Goal: Find specific page/section: Find specific page/section

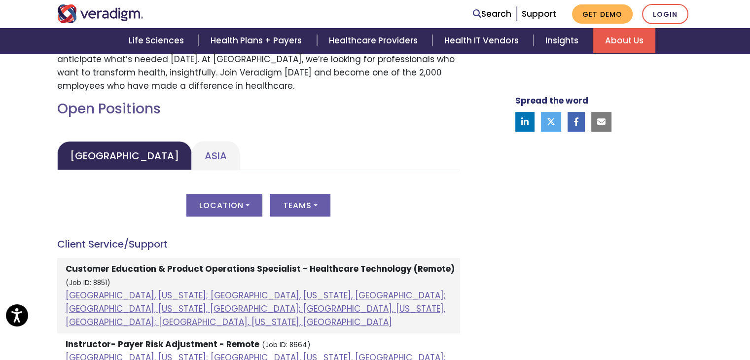
scroll to position [414, 0]
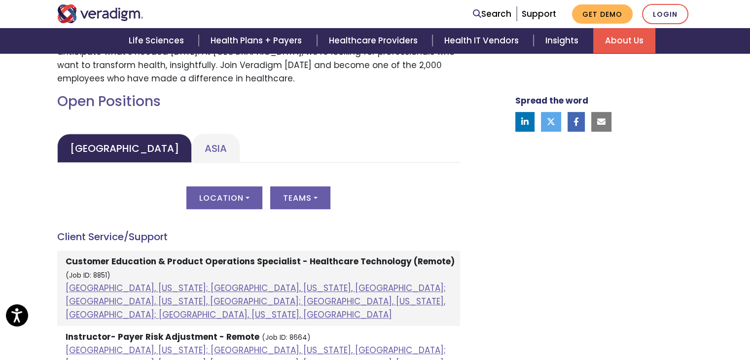
click at [192, 153] on link "Asia" at bounding box center [216, 148] width 48 height 29
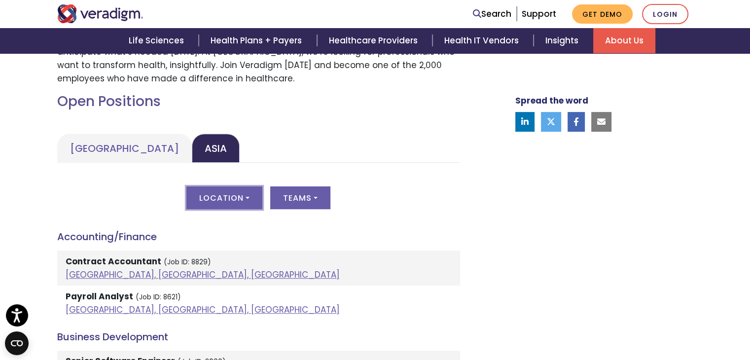
click at [237, 197] on button "Location" at bounding box center [224, 197] width 76 height 23
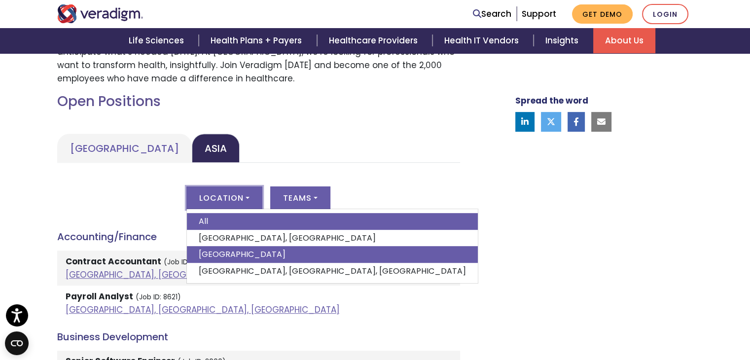
click at [222, 252] on link "[GEOGRAPHIC_DATA]" at bounding box center [332, 254] width 291 height 17
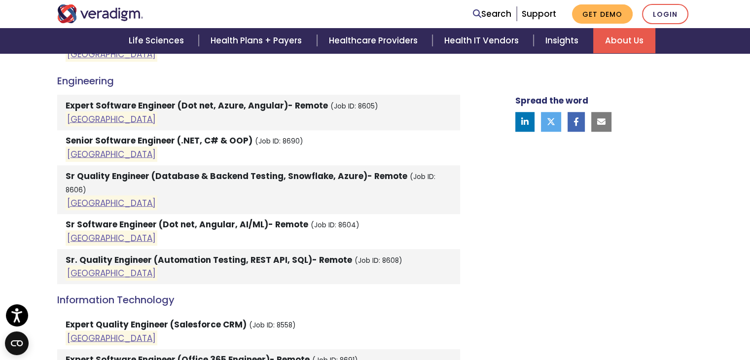
scroll to position [848, 0]
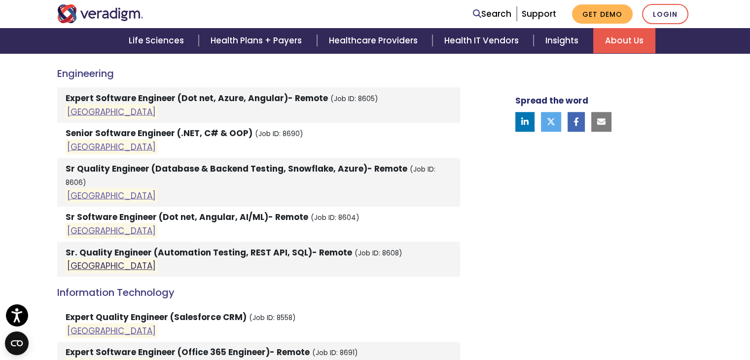
click at [80, 260] on link "[GEOGRAPHIC_DATA]" at bounding box center [111, 266] width 89 height 12
click at [0, 204] on div "Welcome to Veradigm Transform healthcare and enable smarter care for millions o…" at bounding box center [375, 324] width 750 height 1713
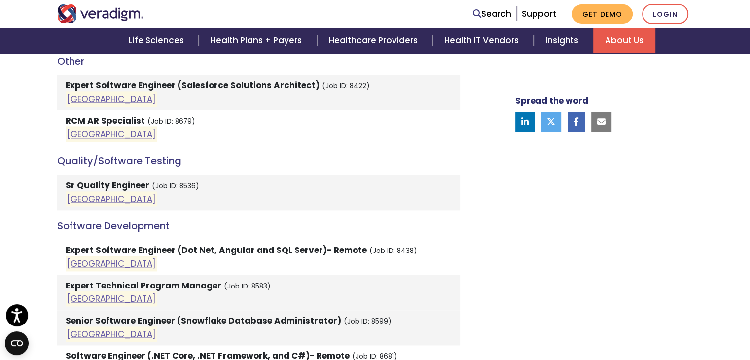
scroll to position [1321, 0]
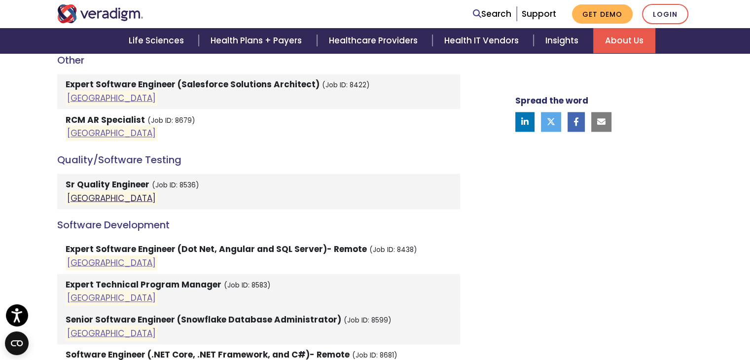
click at [80, 192] on link "[GEOGRAPHIC_DATA]" at bounding box center [111, 198] width 89 height 12
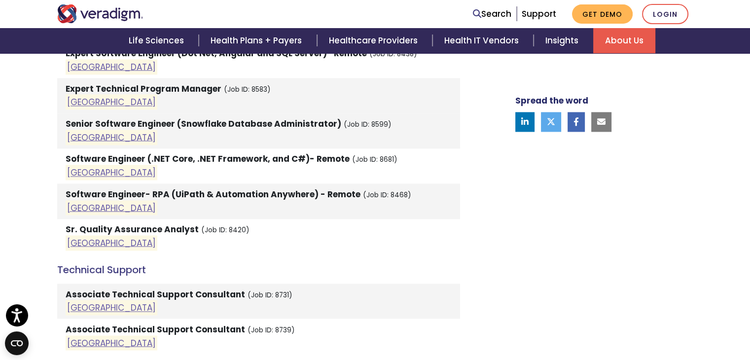
scroll to position [1519, 0]
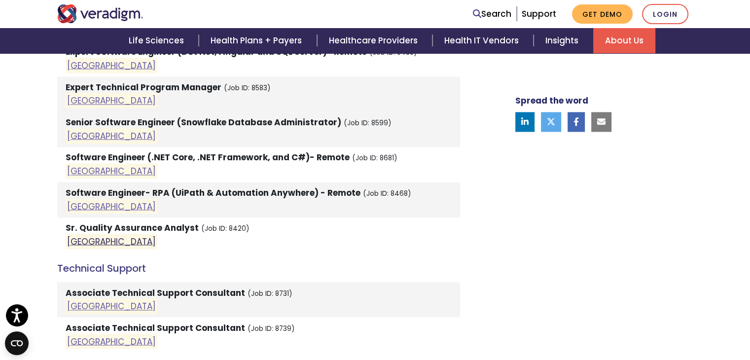
click at [79, 235] on link "[GEOGRAPHIC_DATA]" at bounding box center [111, 241] width 89 height 12
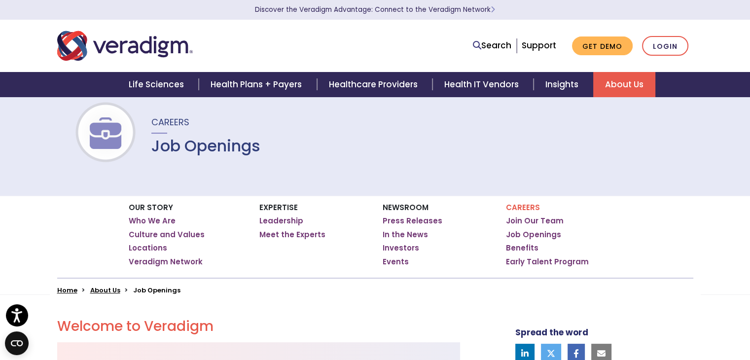
scroll to position [0, 0]
